Goal: Task Accomplishment & Management: Complete application form

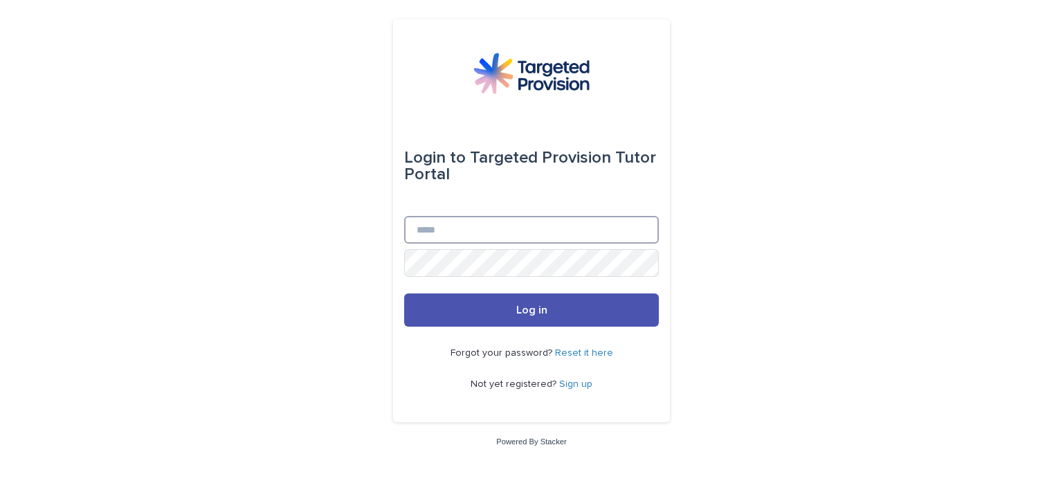
click at [449, 229] on input "Email" at bounding box center [531, 230] width 255 height 28
type input "**********"
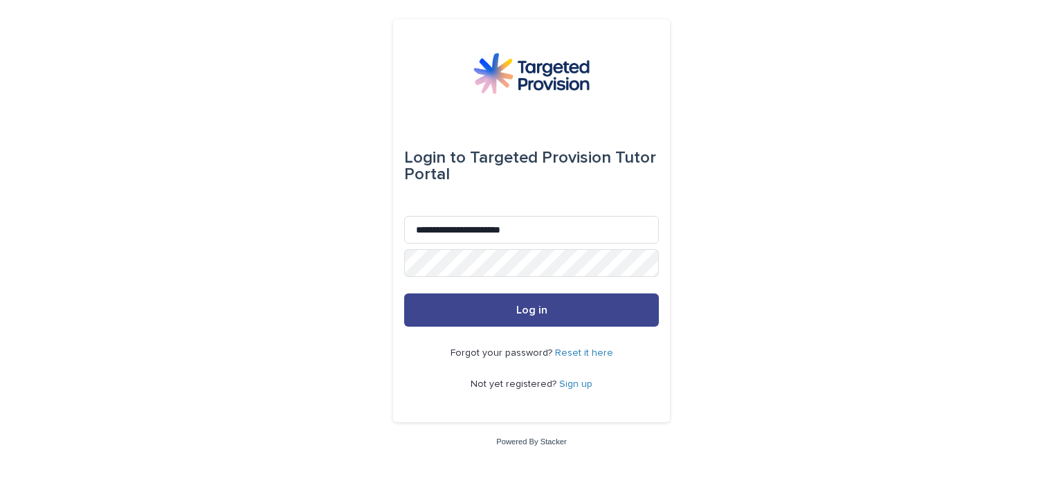
click at [543, 316] on button "Log in" at bounding box center [531, 310] width 255 height 33
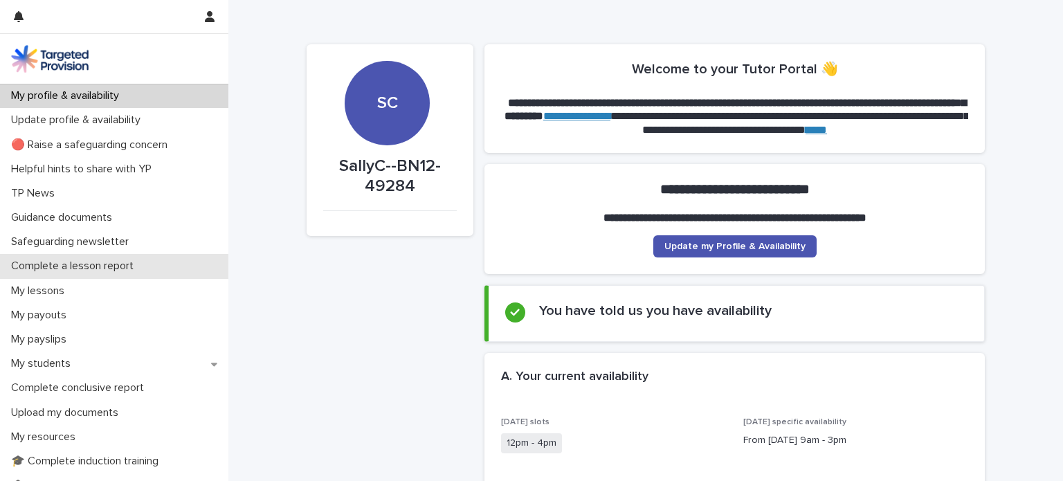
click at [78, 267] on p "Complete a lesson report" at bounding box center [75, 266] width 139 height 13
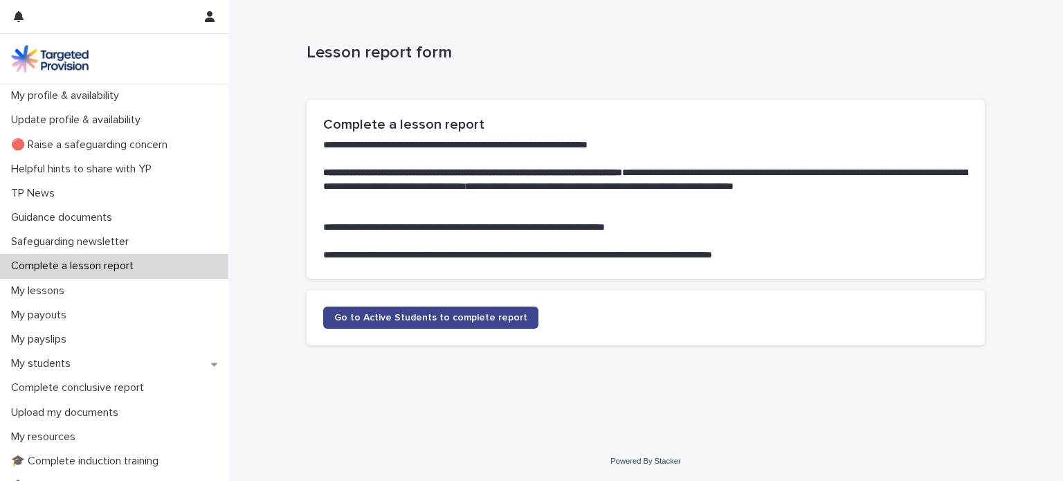
click at [406, 313] on span "Go to Active Students to complete report" at bounding box center [430, 318] width 193 height 10
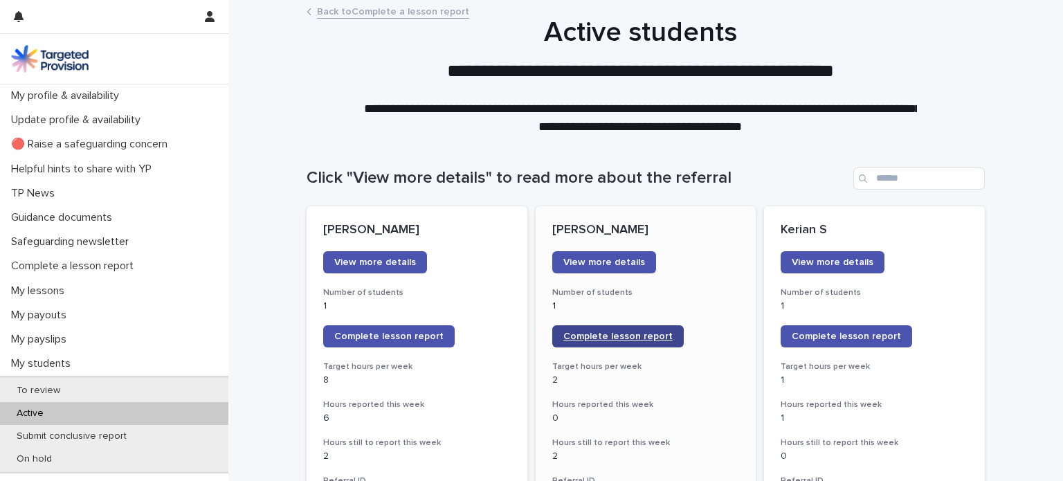
click at [617, 336] on span "Complete lesson report" at bounding box center [618, 337] width 109 height 10
